Goal: Check status: Check status

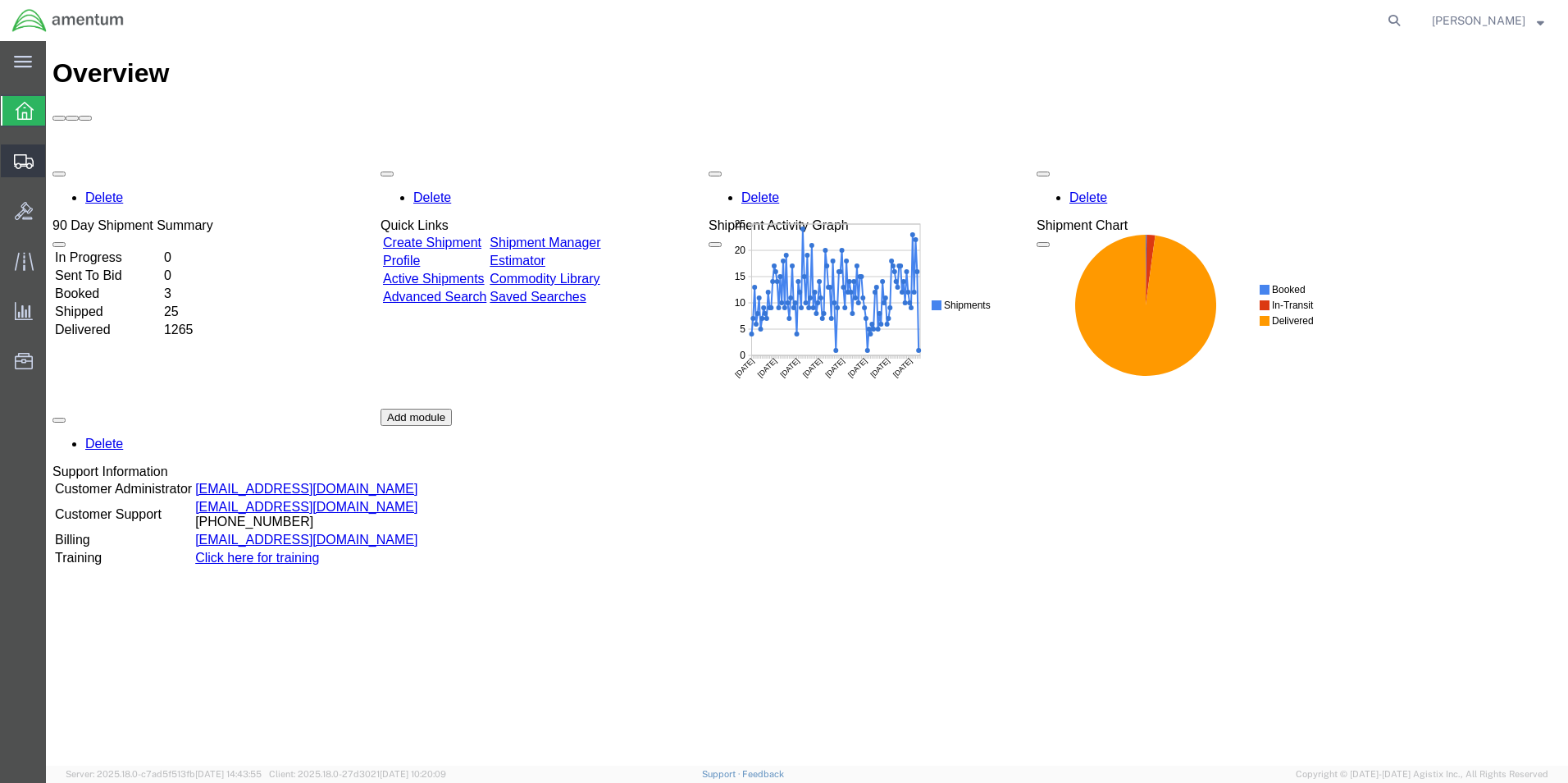
click at [0, 0] on span "Shipment Manager" at bounding box center [0, 0] width 0 height 0
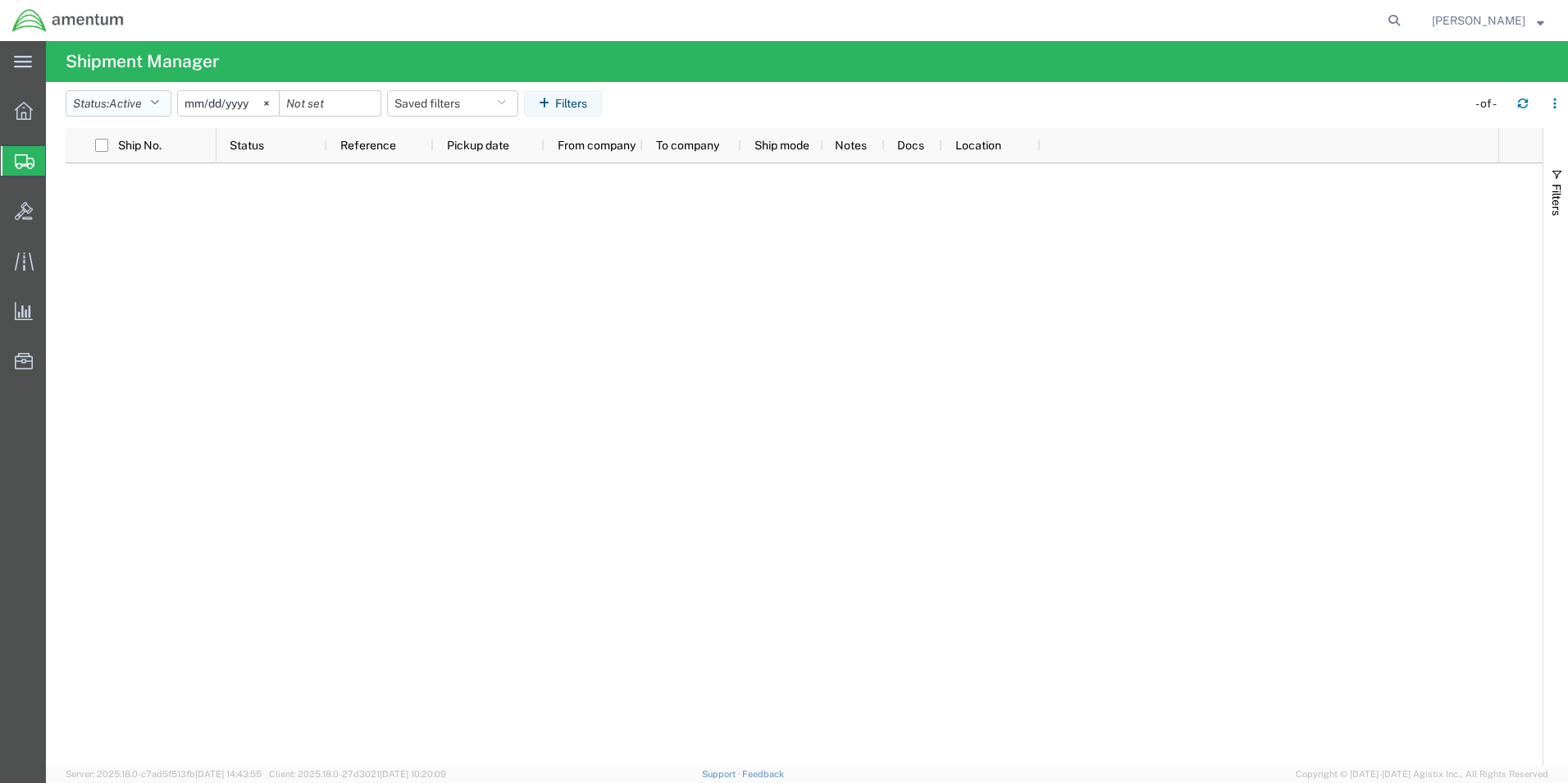
click at [160, 103] on icon "button" at bounding box center [155, 103] width 9 height 11
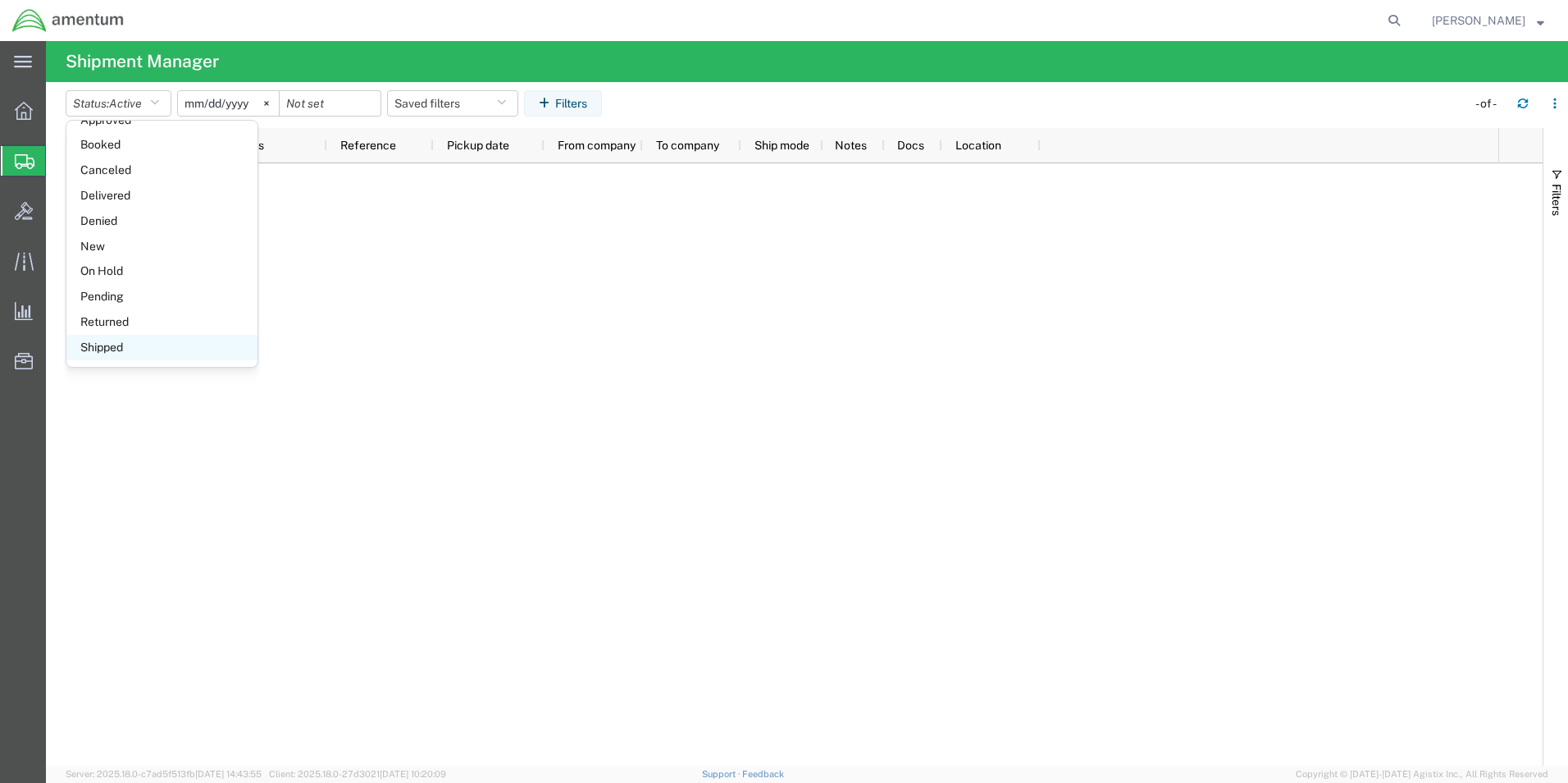
click at [120, 349] on span "Shipped" at bounding box center [161, 348] width 191 height 26
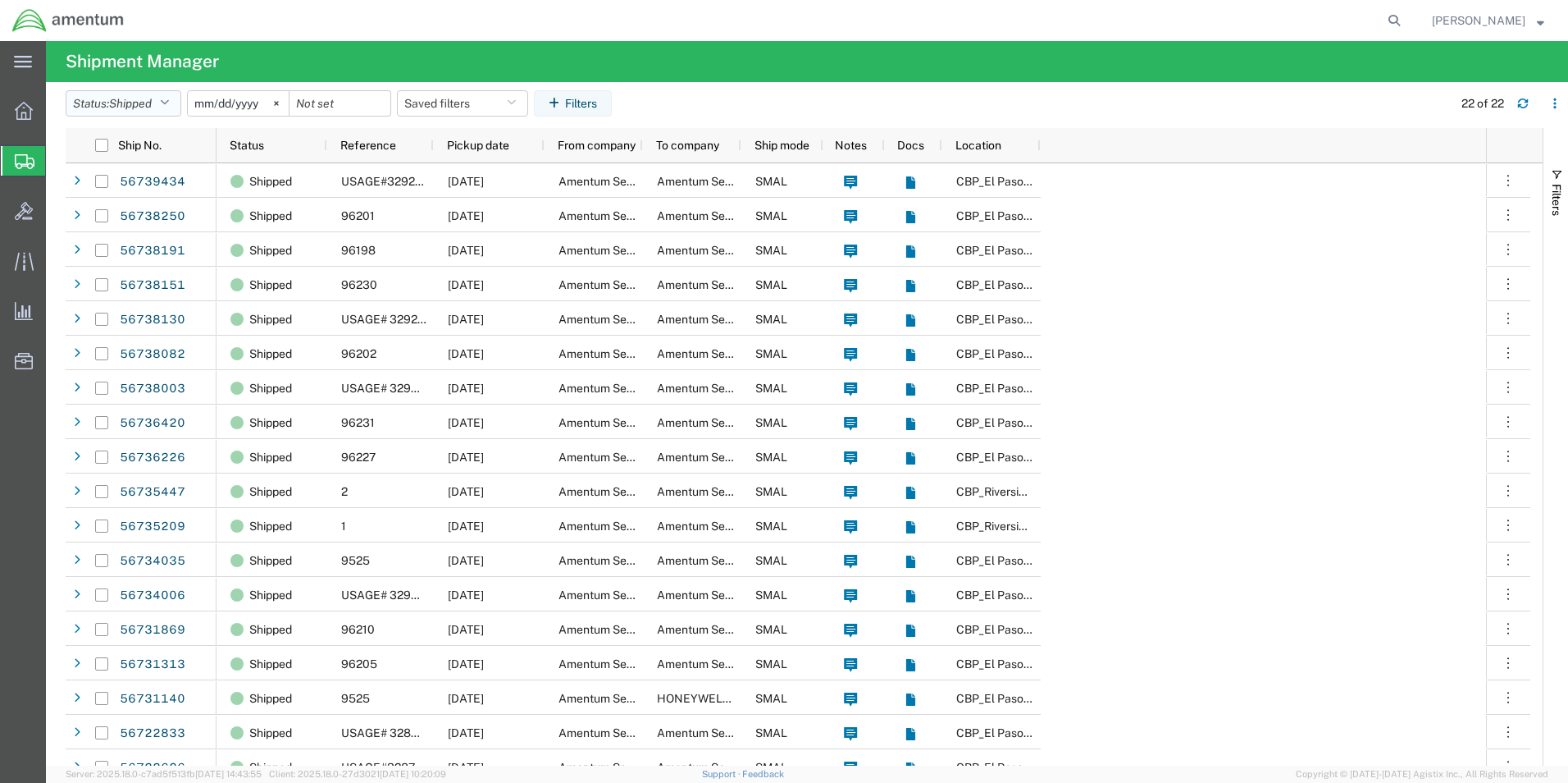
click at [169, 102] on icon "button" at bounding box center [164, 103] width 9 height 11
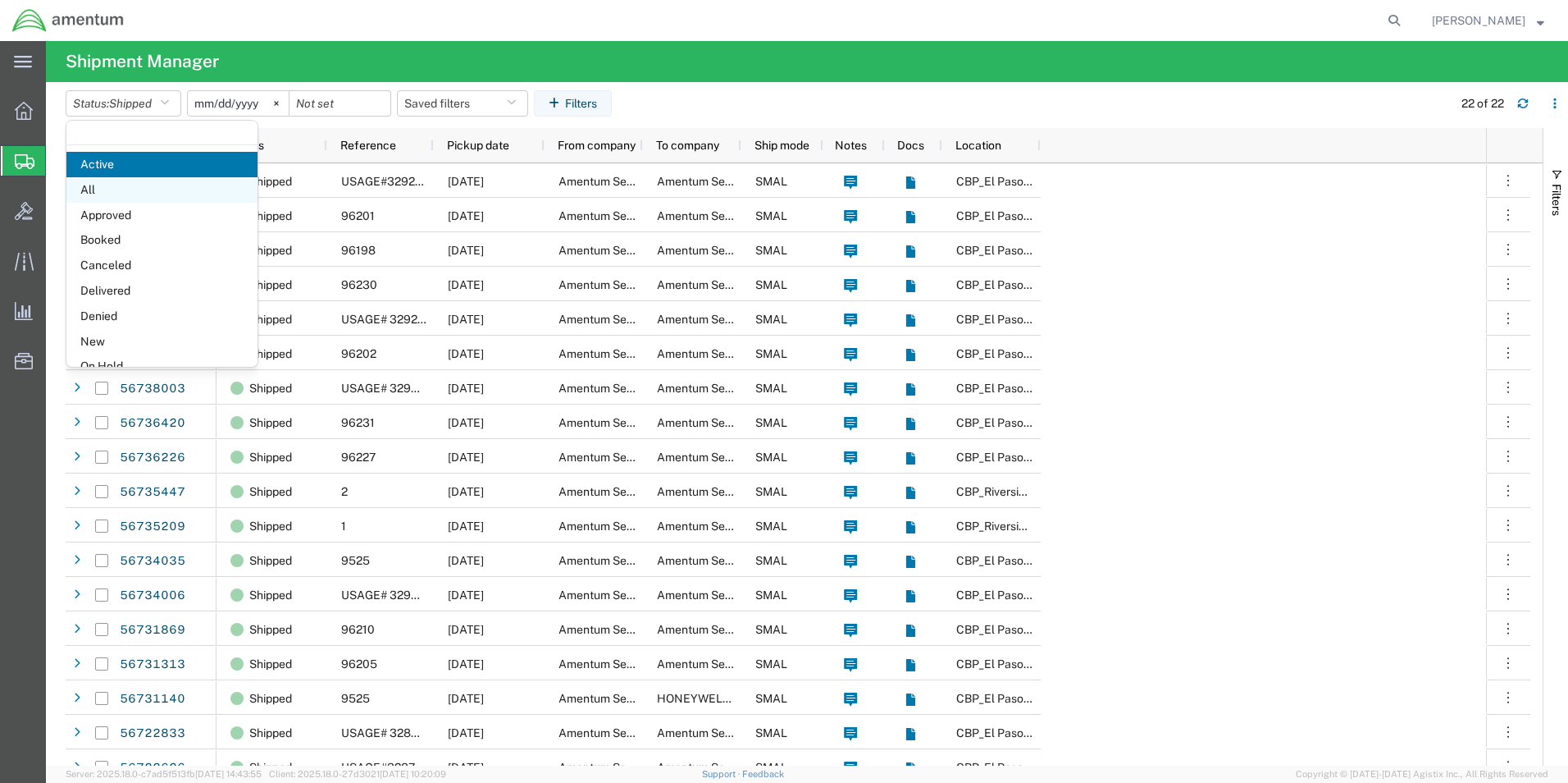
click at [117, 197] on span "All" at bounding box center [161, 190] width 191 height 26
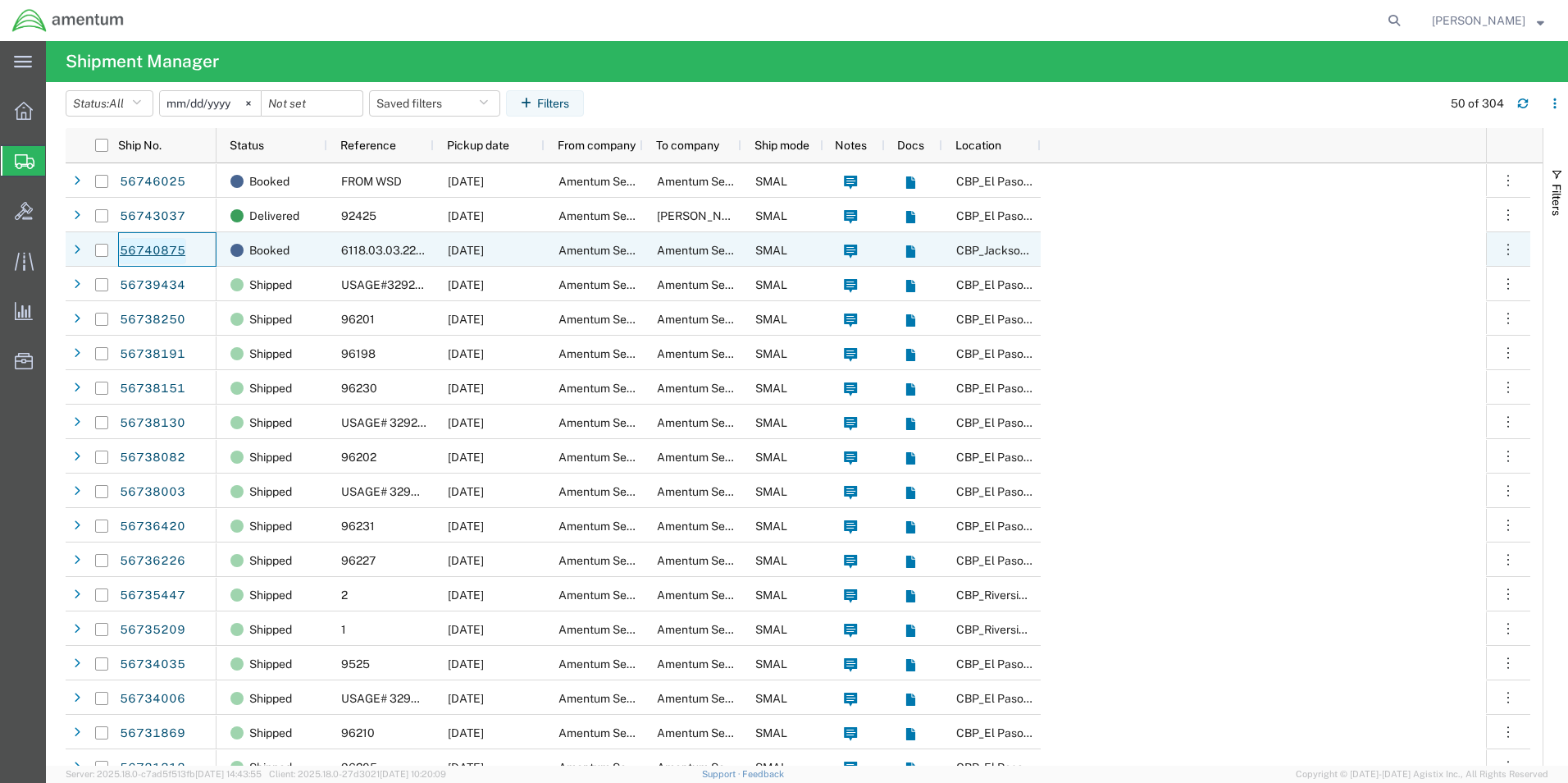
click at [142, 247] on link "56740875" at bounding box center [152, 251] width 67 height 26
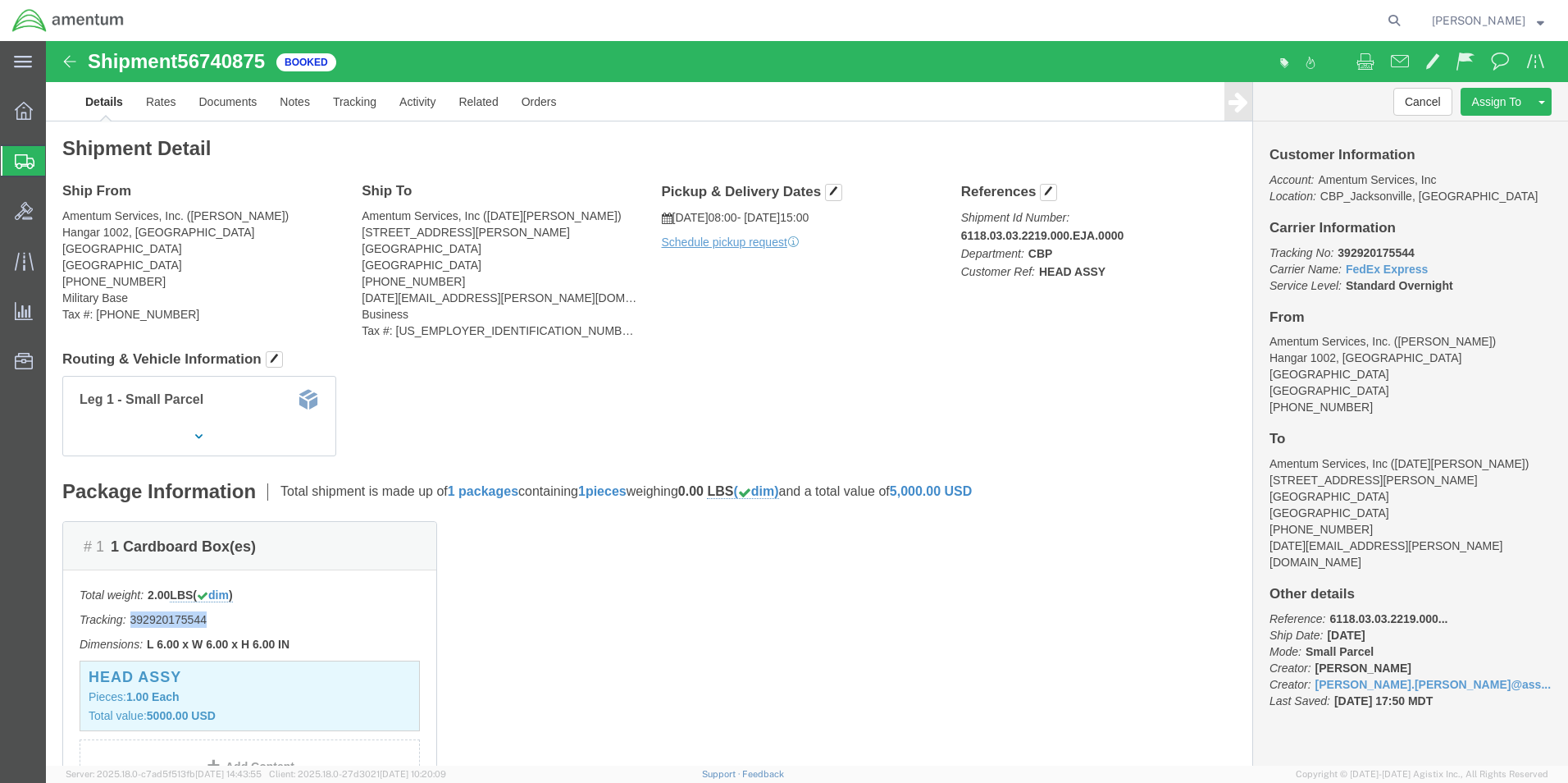
drag, startPoint x: 162, startPoint y: 584, endPoint x: 86, endPoint y: 581, distance: 76.1
click p "Tracking: 392920175544"
drag, startPoint x: 86, startPoint y: 581, endPoint x: 93, endPoint y: 577, distance: 8.1
copy p "392920175544"
click div "# 1 1 Cardboard Box(es) Total weight: 2.00 LBS ( dim ) Tracking: 392920175544 D…"
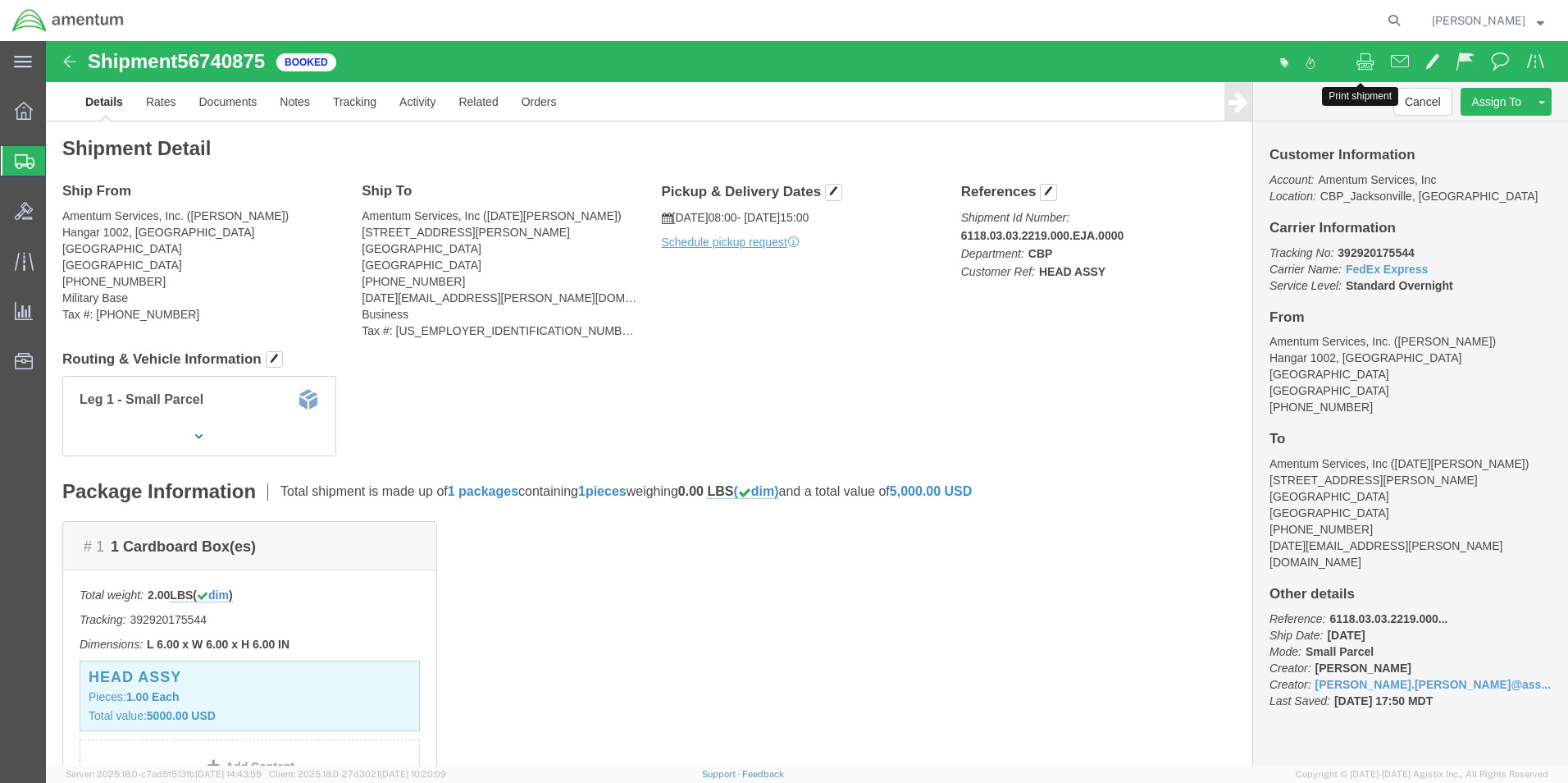
click span
click img
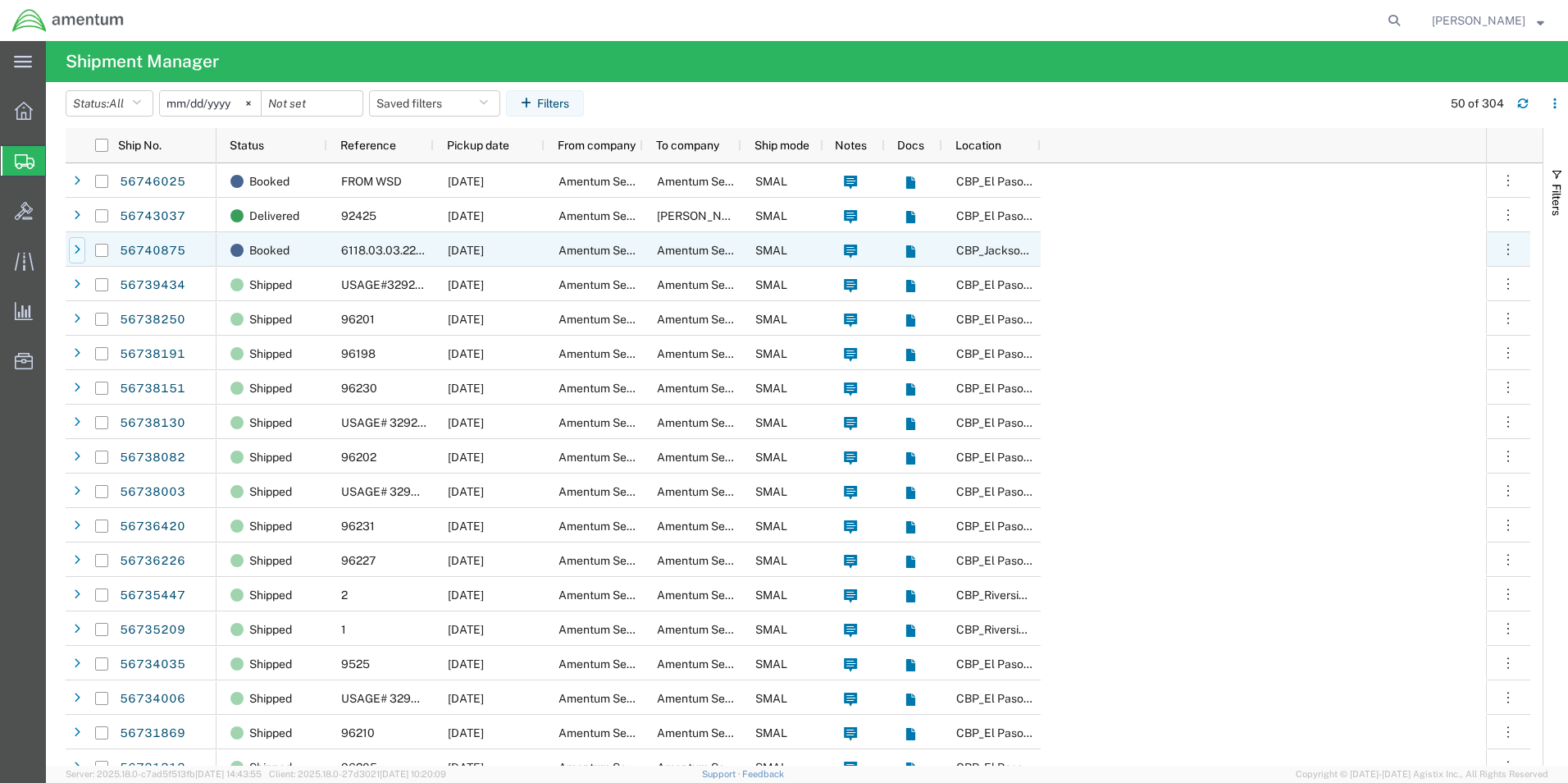
click at [75, 247] on icon at bounding box center [76, 250] width 7 height 11
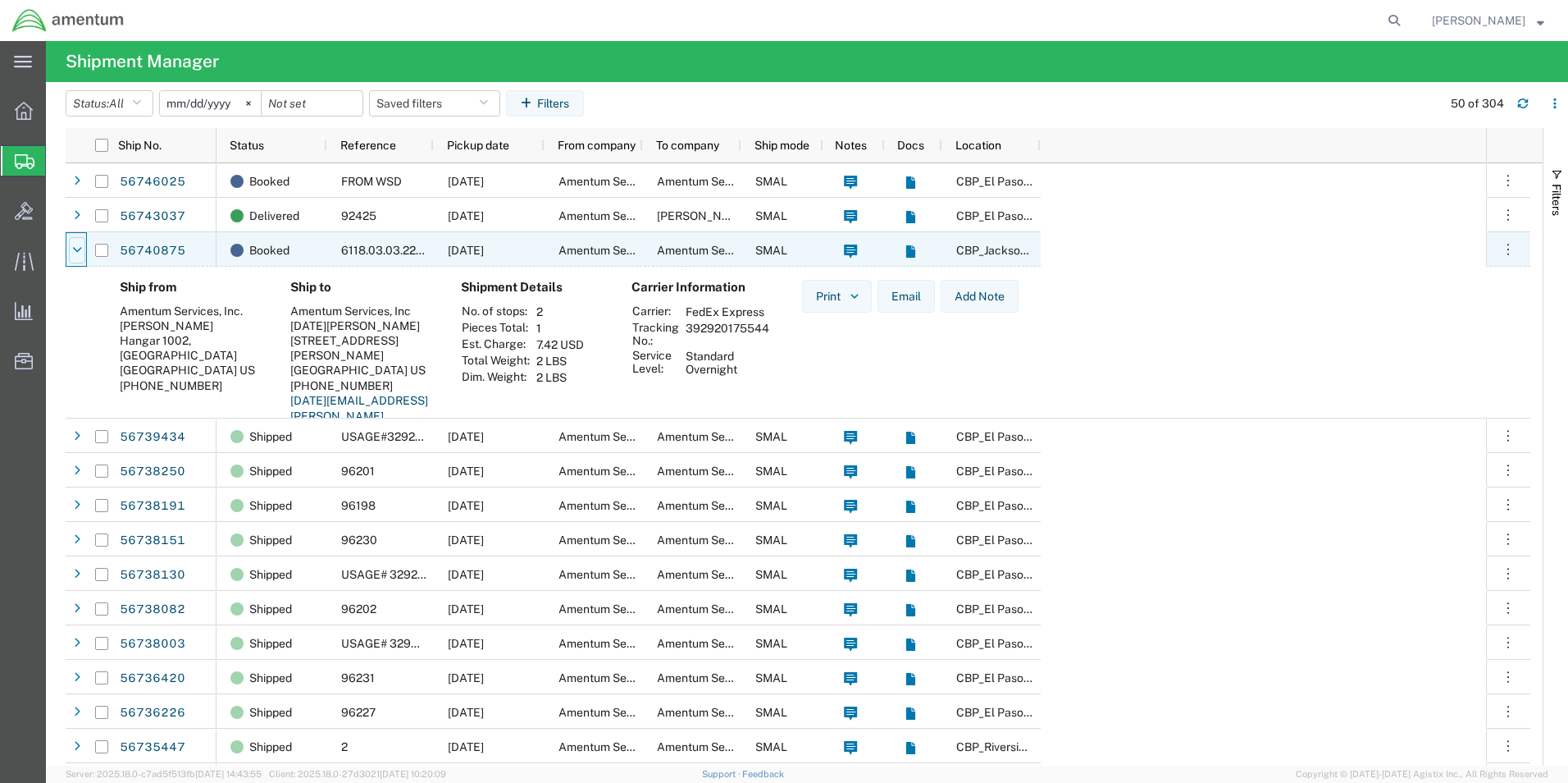
click at [73, 247] on icon at bounding box center [76, 250] width 9 height 11
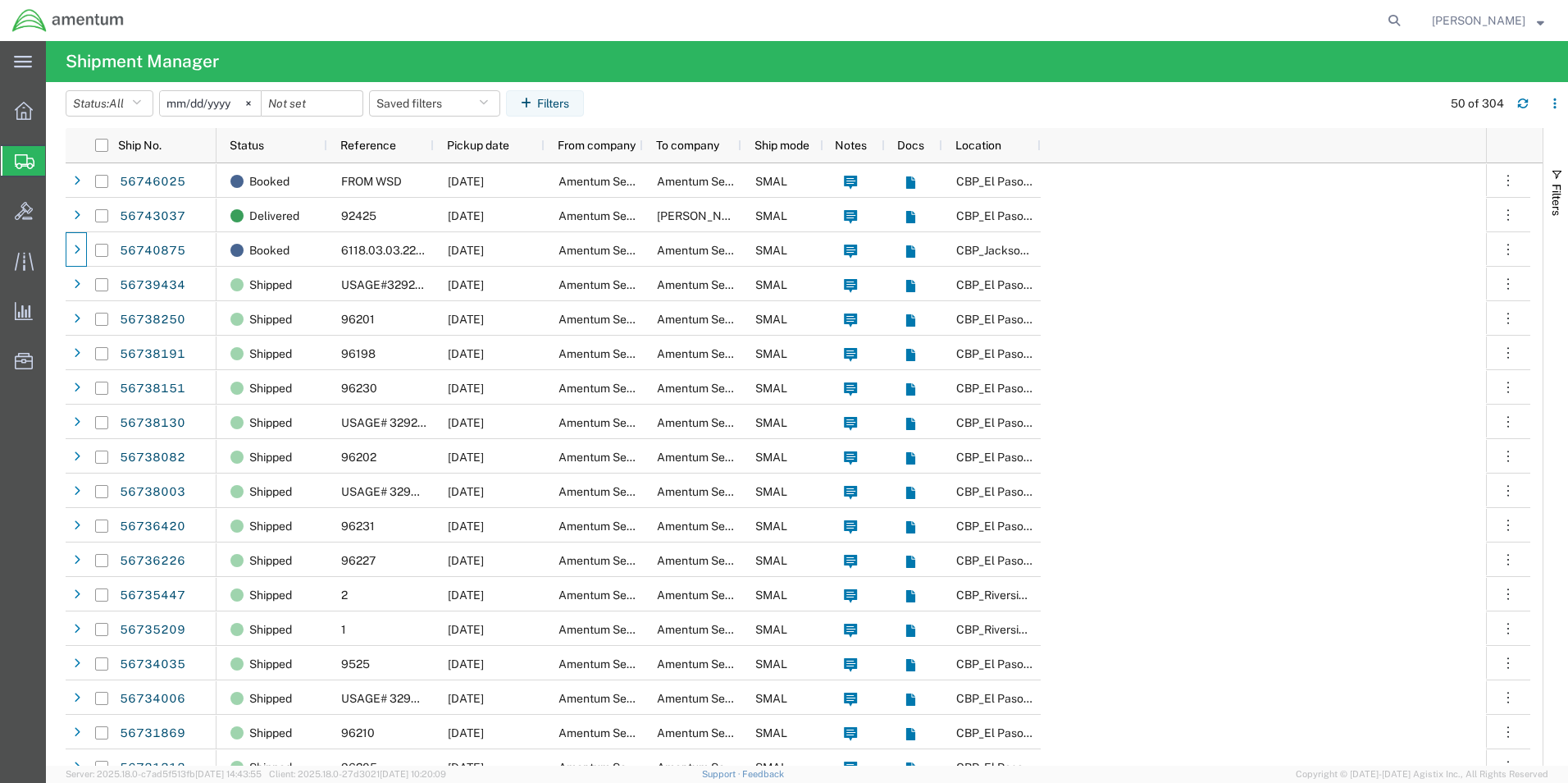
click at [1543, 22] on strong "button" at bounding box center [1541, 20] width 8 height 6
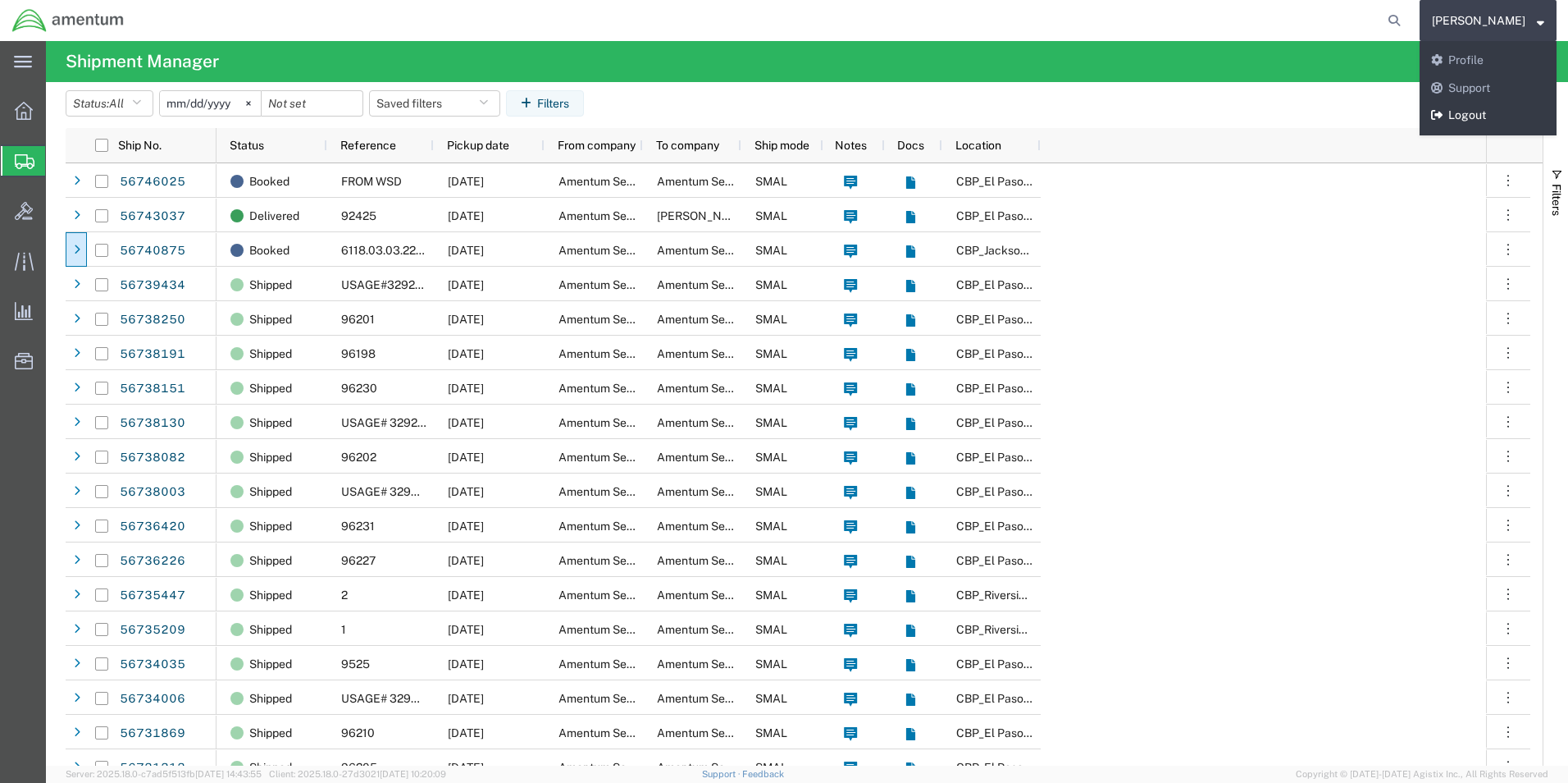
click at [1425, 118] on link "Logout" at bounding box center [1488, 116] width 137 height 28
